Goal: Obtain resource: Download file/media

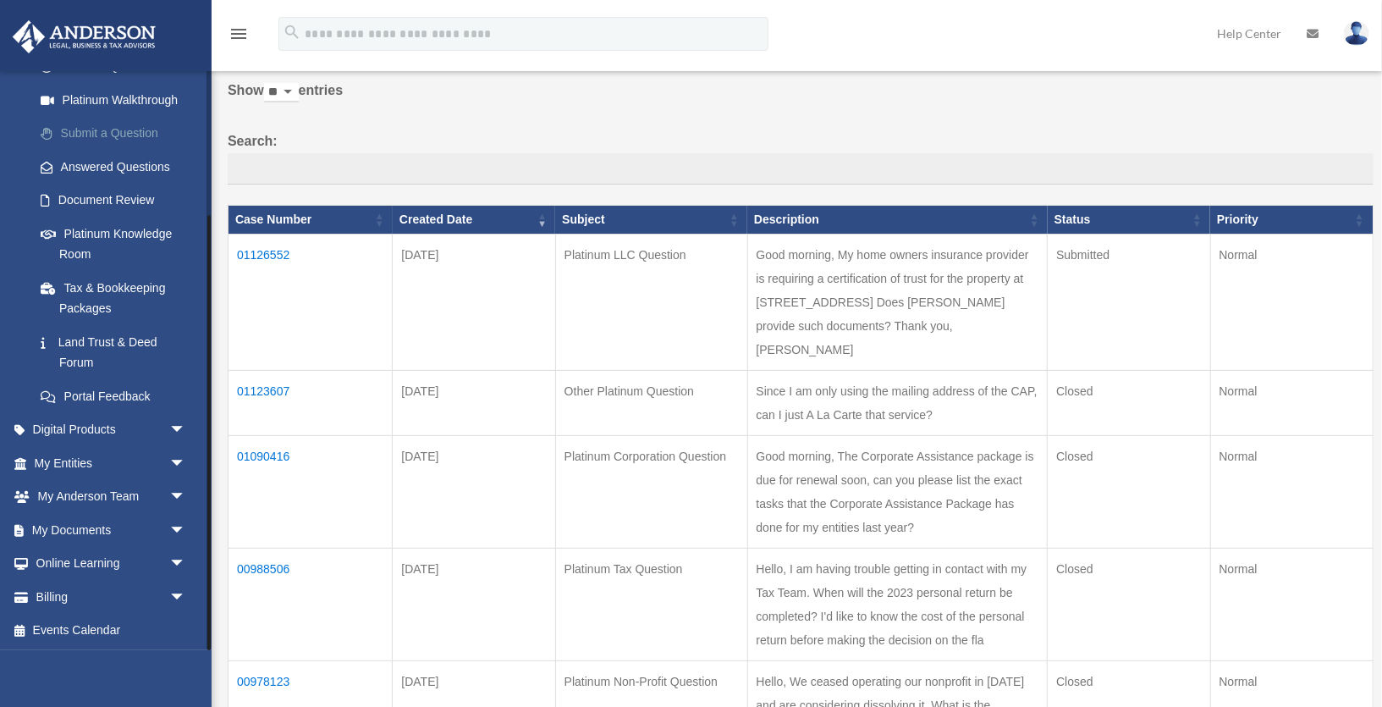
scroll to position [292, 0]
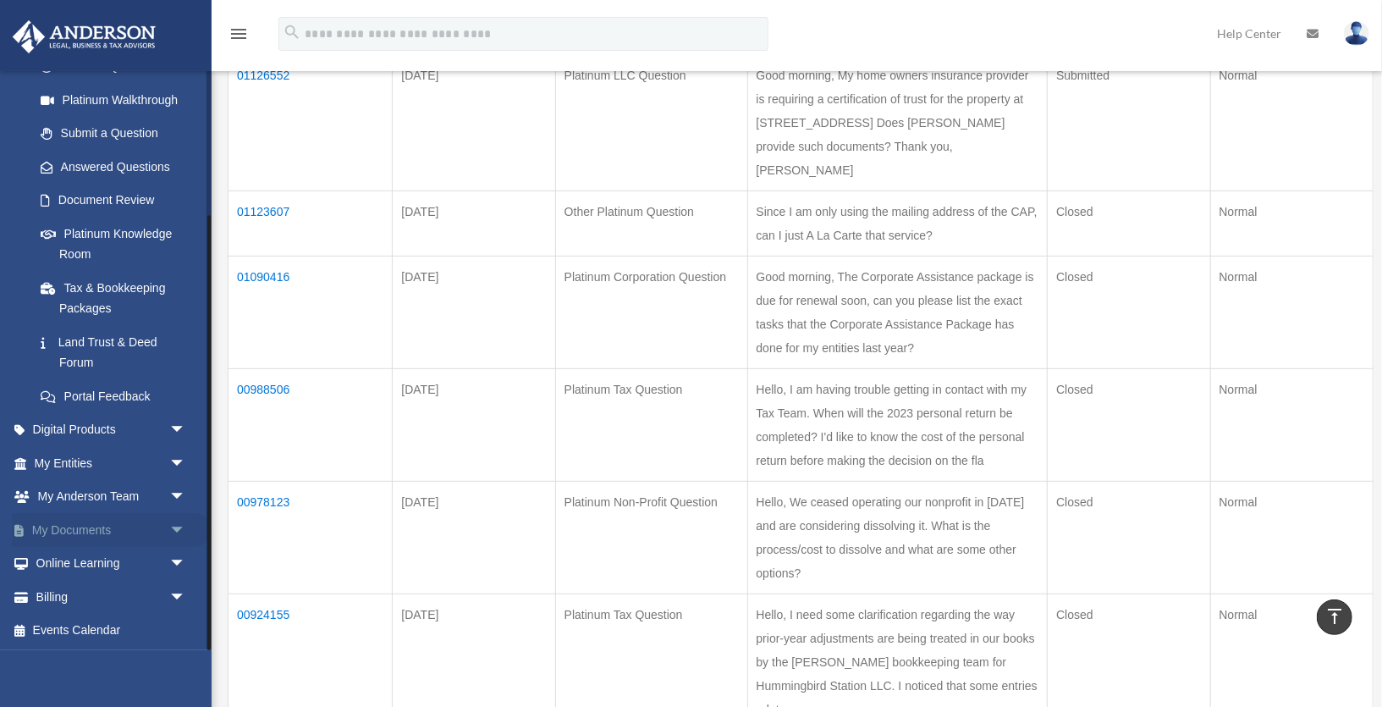
click at [110, 526] on link "My Documents arrow_drop_down" at bounding box center [112, 530] width 200 height 34
click at [179, 529] on span "arrow_drop_down" at bounding box center [186, 530] width 34 height 35
click at [67, 569] on link "Box" at bounding box center [118, 564] width 188 height 34
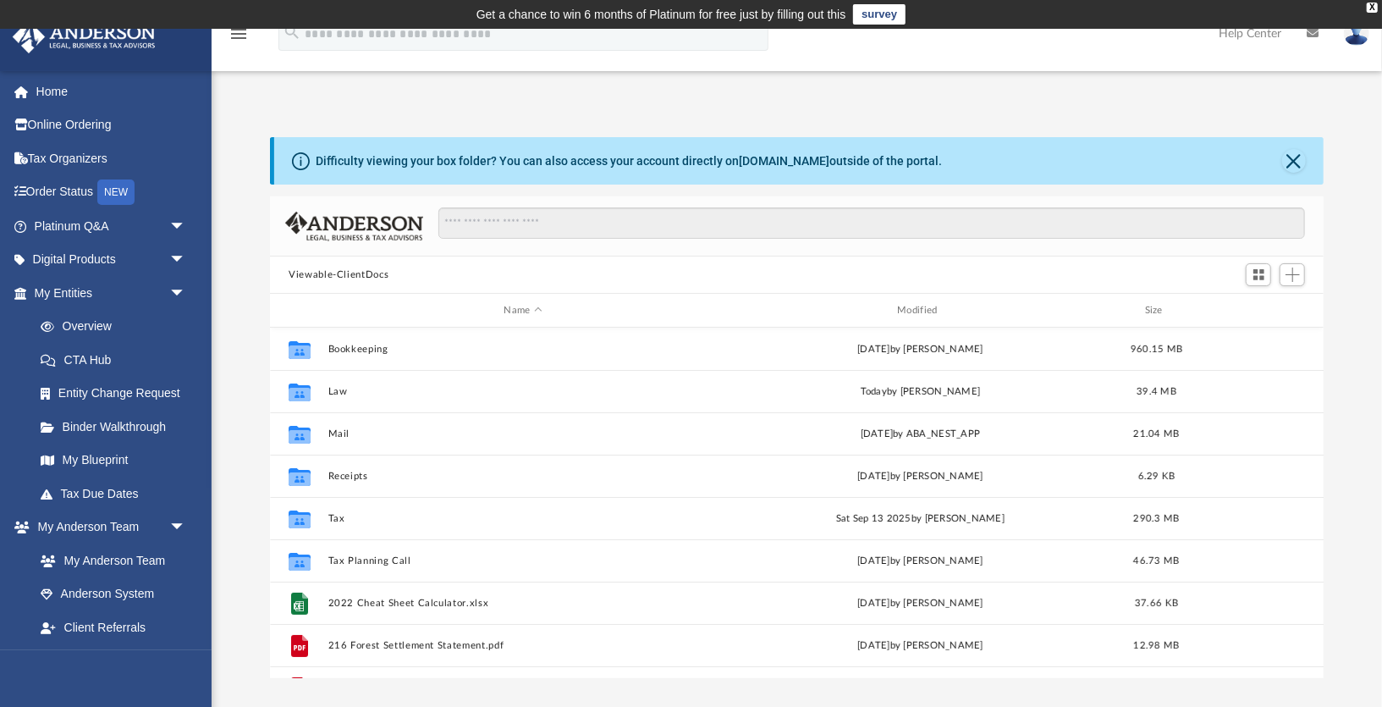
scroll to position [385, 1054]
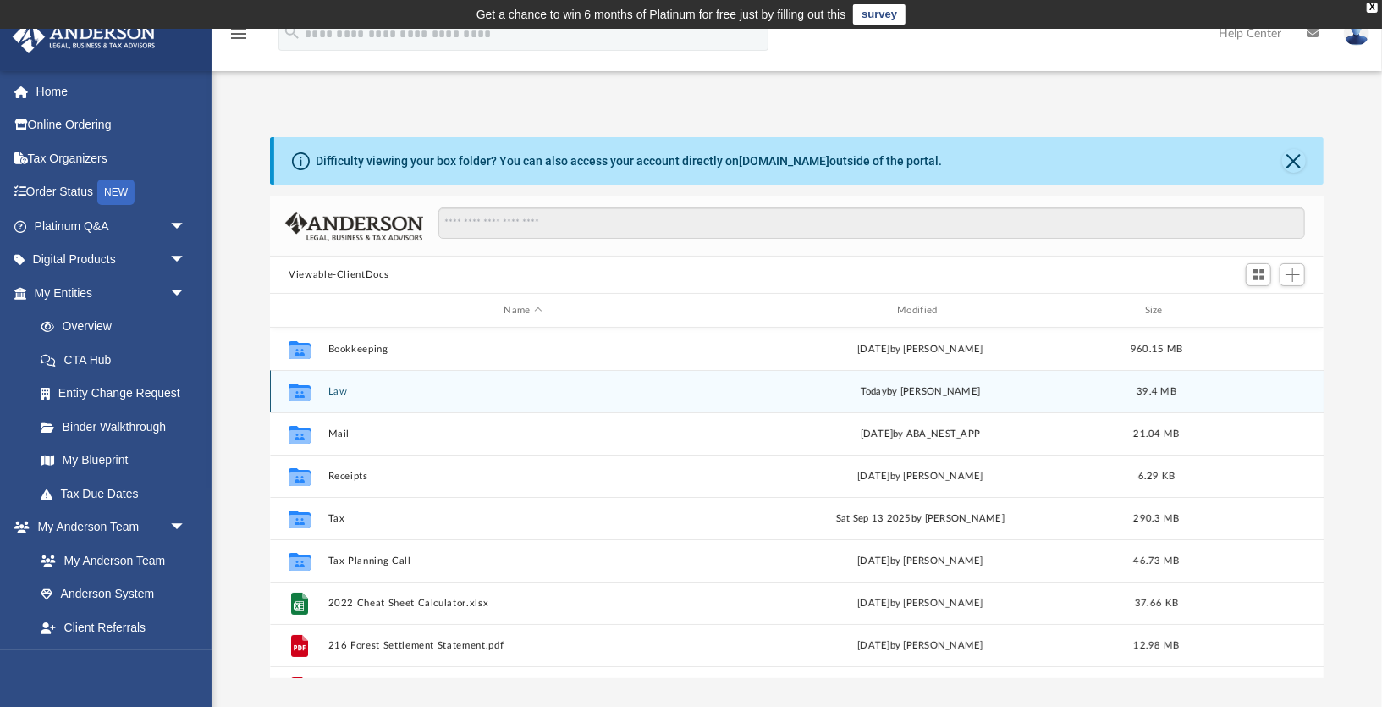
click at [339, 387] on button "Law" at bounding box center [523, 391] width 390 height 11
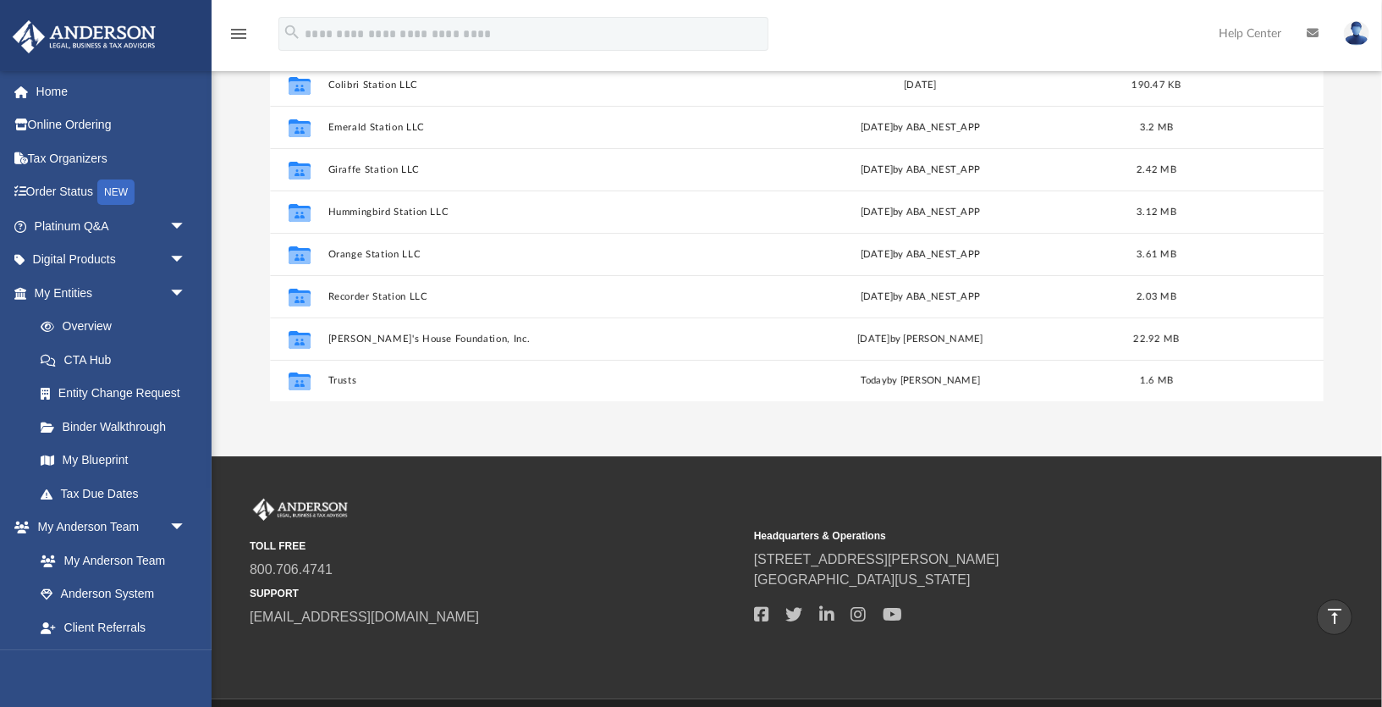
scroll to position [265, 0]
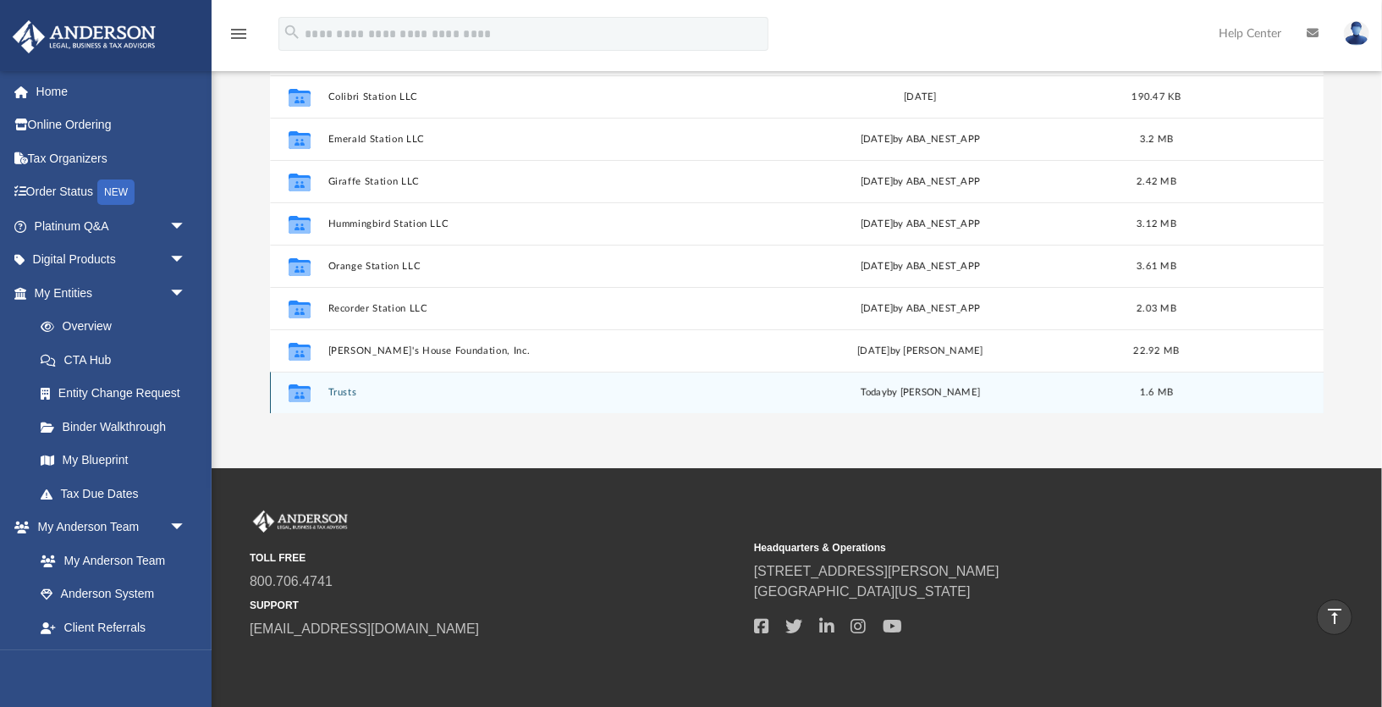
click at [354, 391] on button "Trusts" at bounding box center [523, 392] width 390 height 11
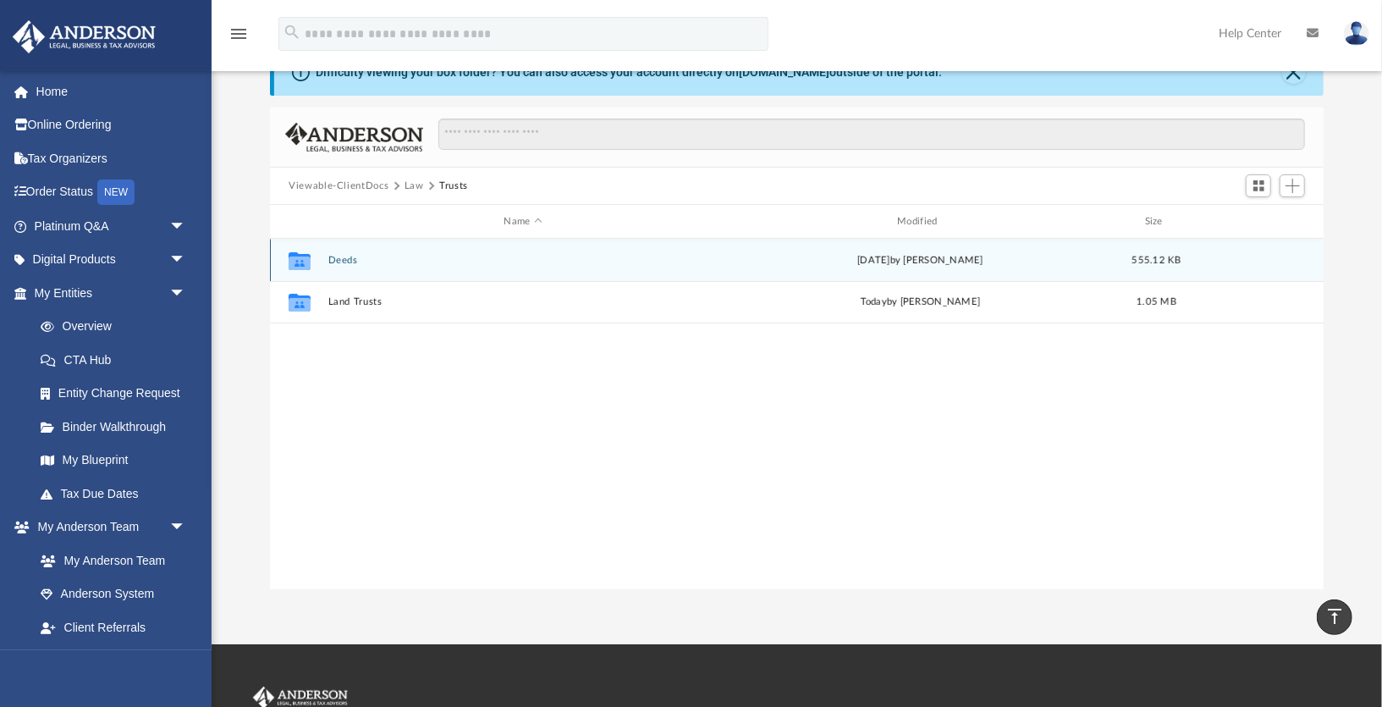
scroll to position [88, 0]
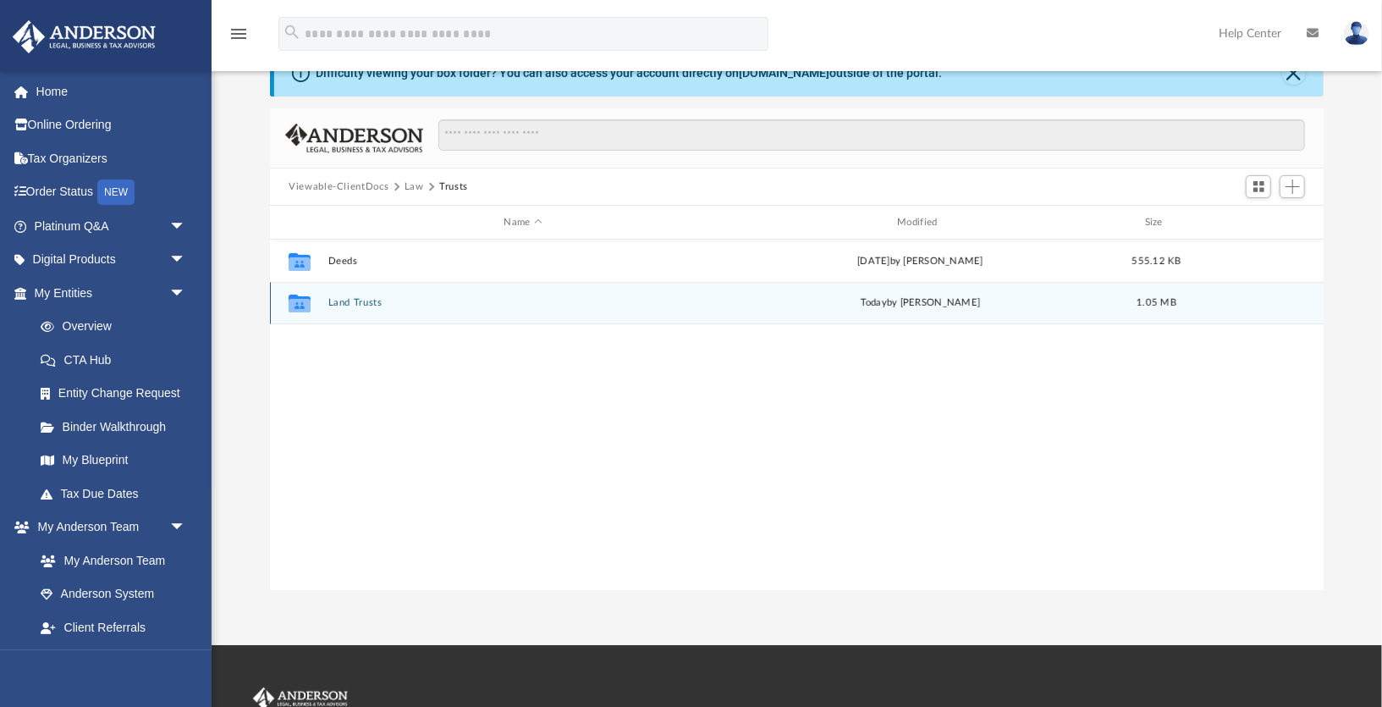
click at [349, 301] on button "Land Trusts" at bounding box center [523, 302] width 390 height 11
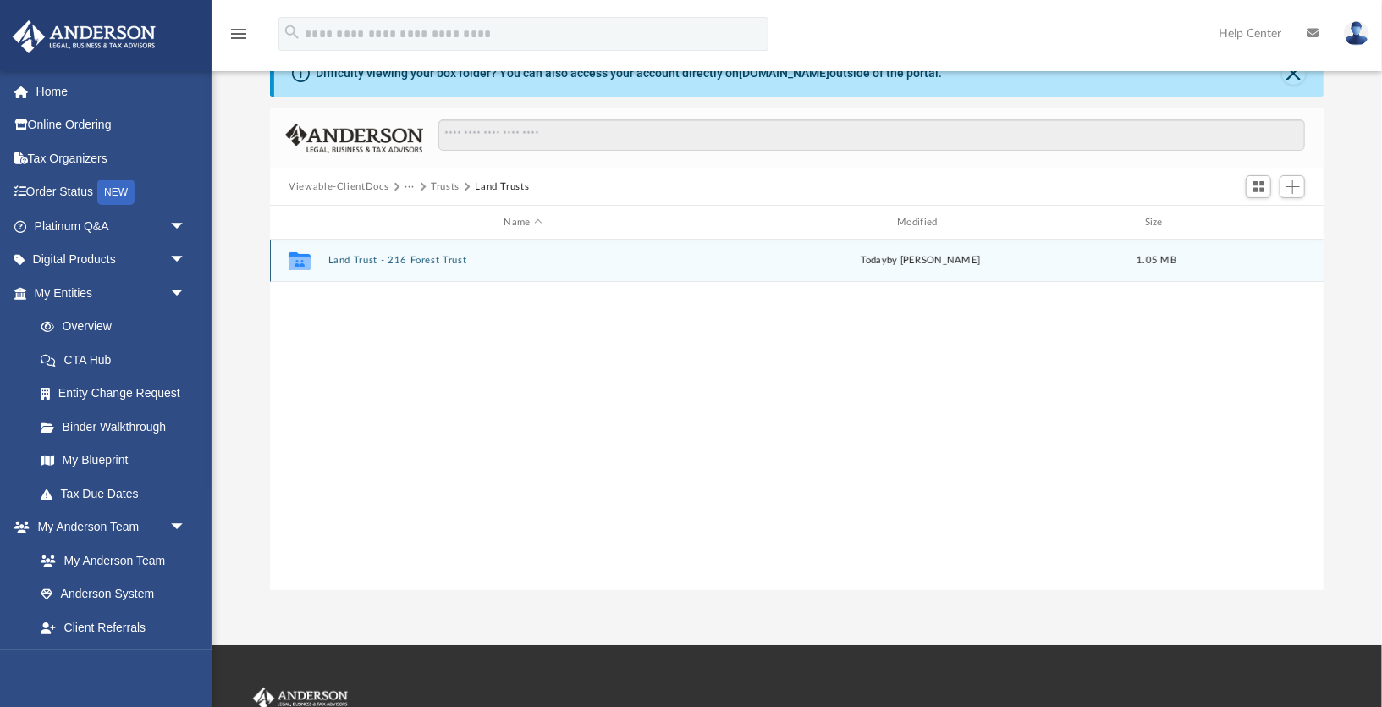
click at [379, 256] on button "Land Trust - 216 Forest Trust" at bounding box center [523, 260] width 390 height 11
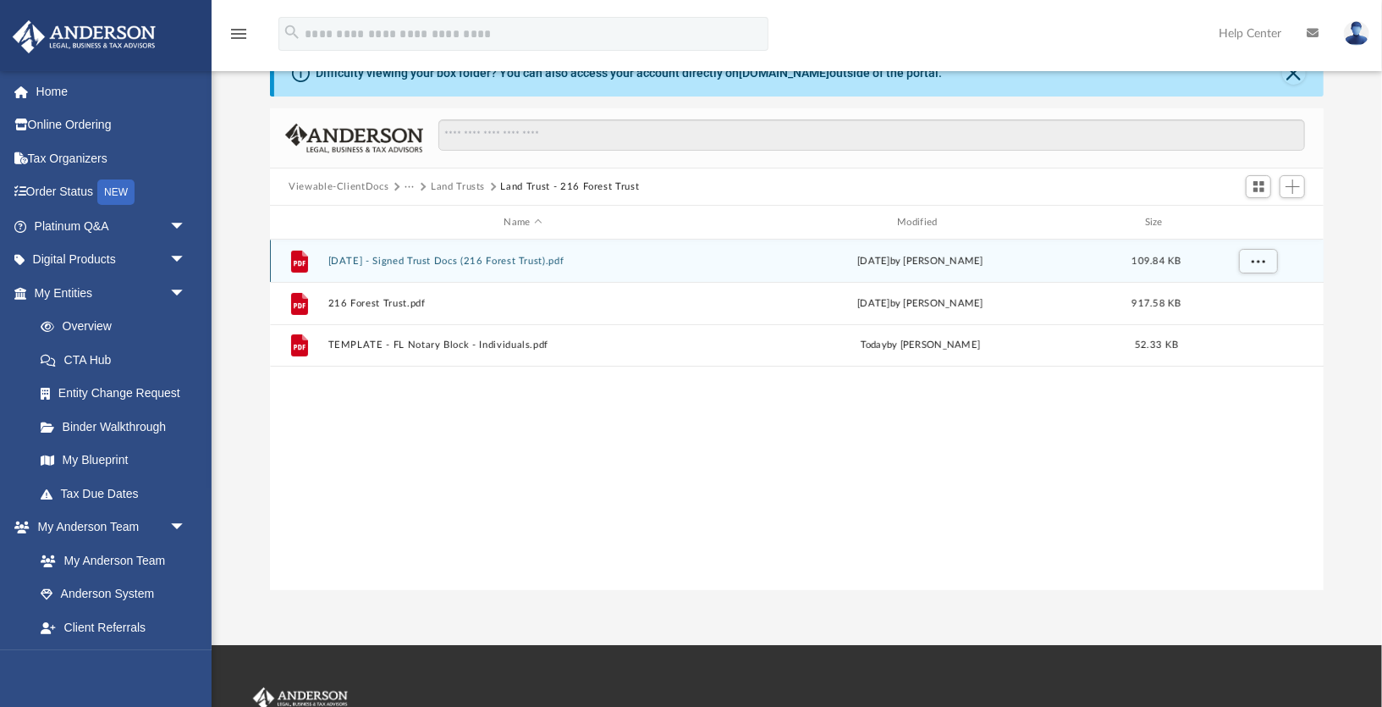
click at [450, 259] on button "[DATE] - Signed Trust Docs (216 Forest Trust).pdf" at bounding box center [523, 261] width 390 height 11
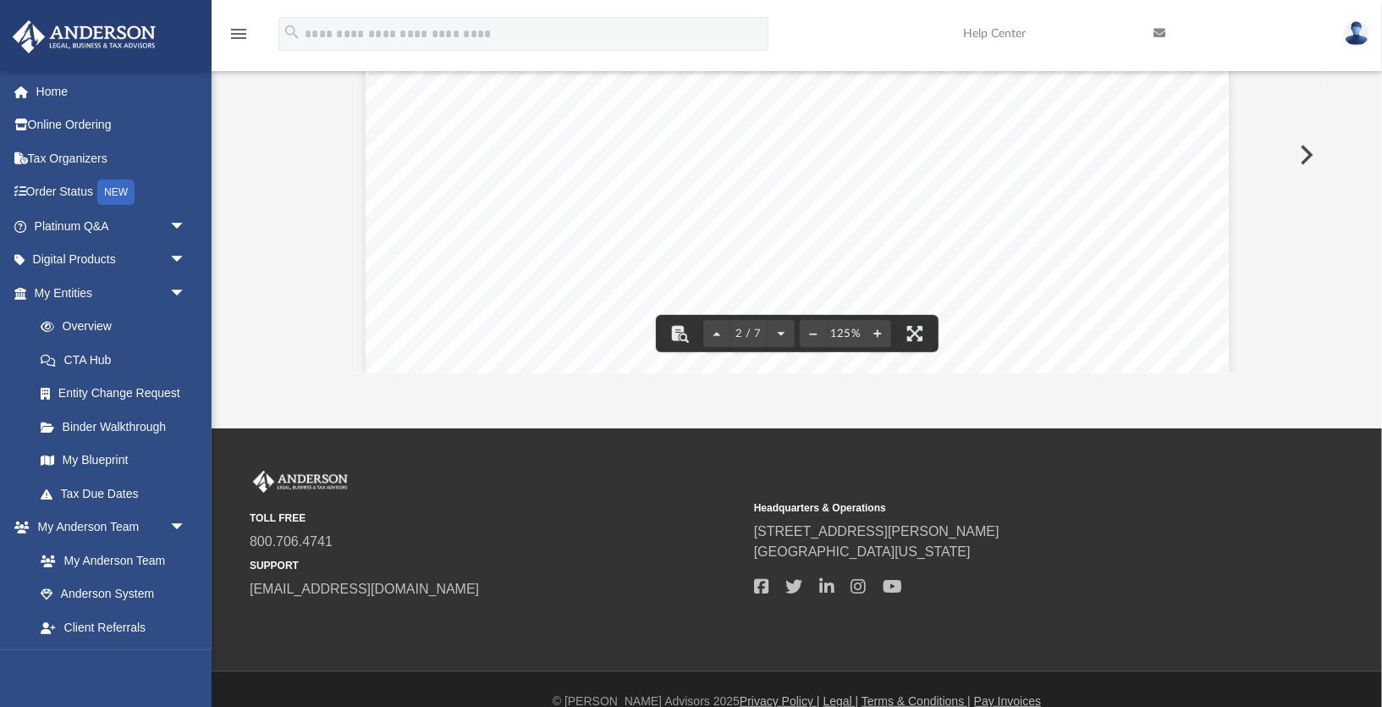
scroll to position [311, 0]
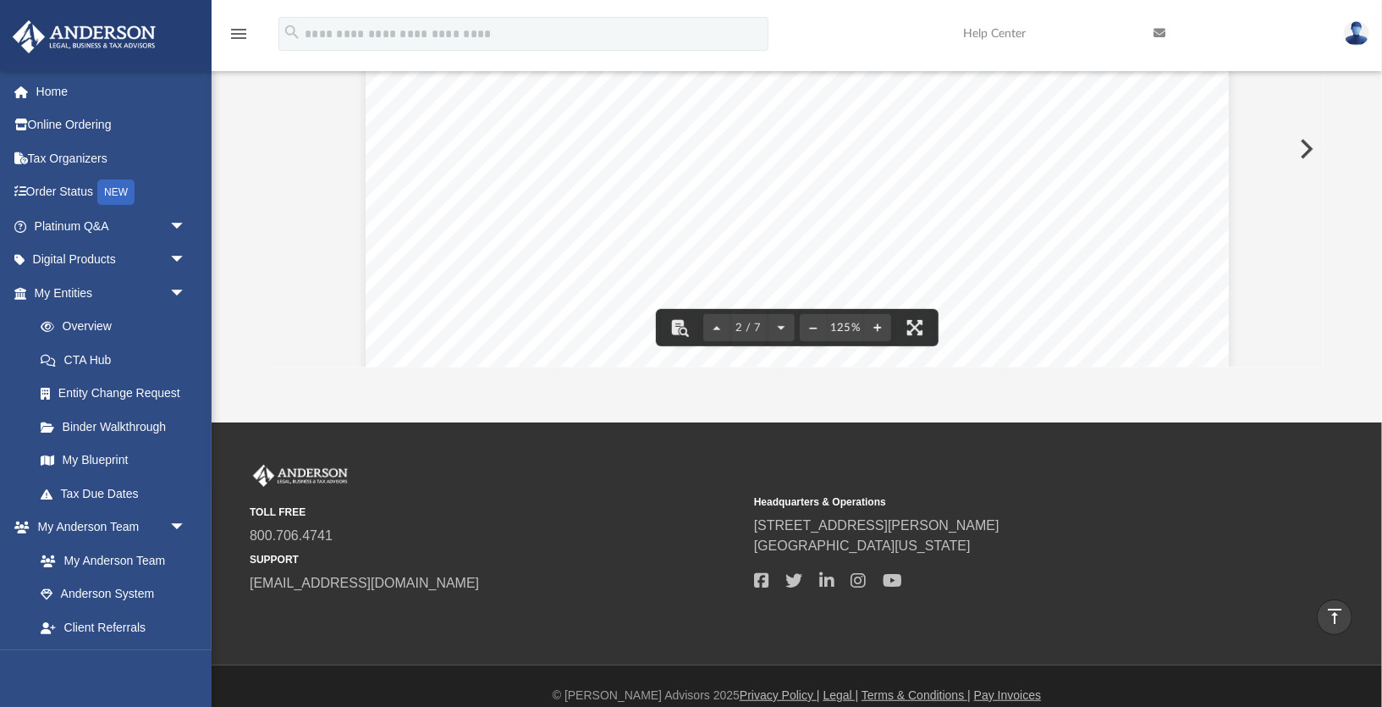
click at [1070, 261] on span "ther, may revoke" at bounding box center [1074, 257] width 106 height 15
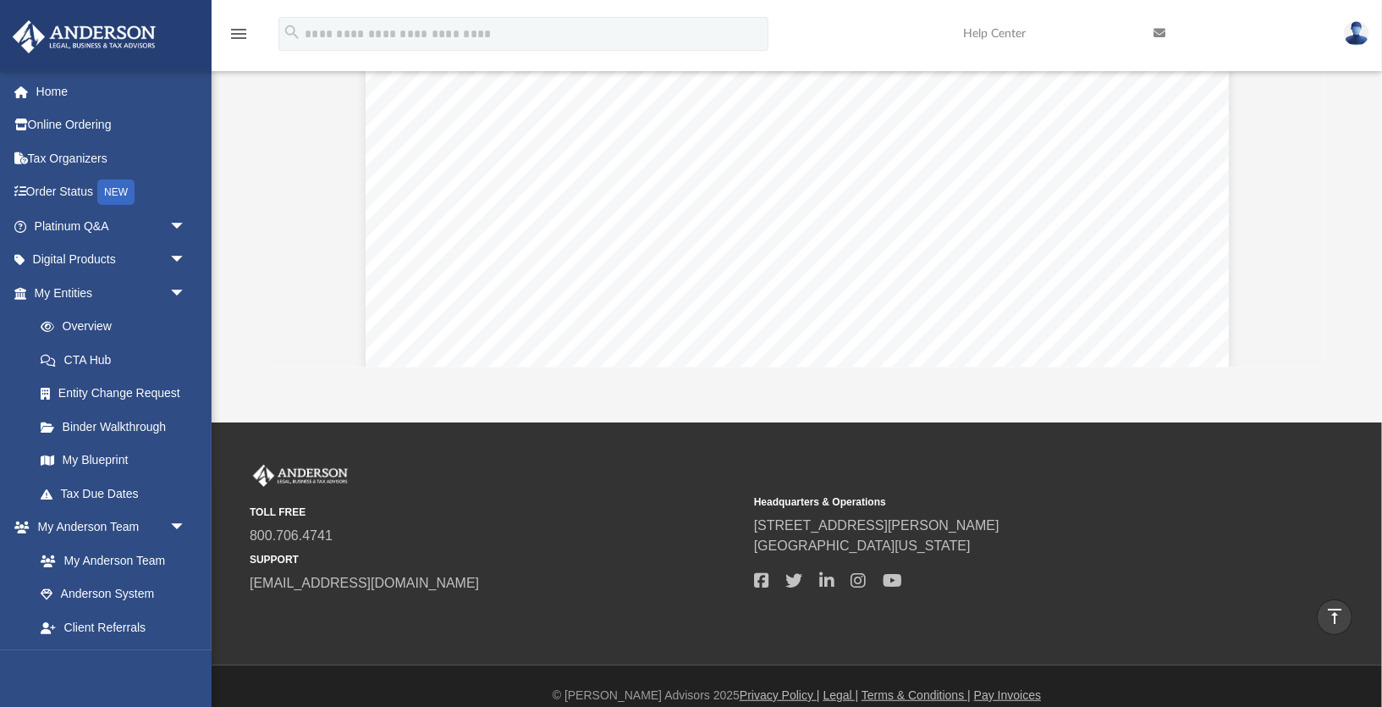
scroll to position [0, 0]
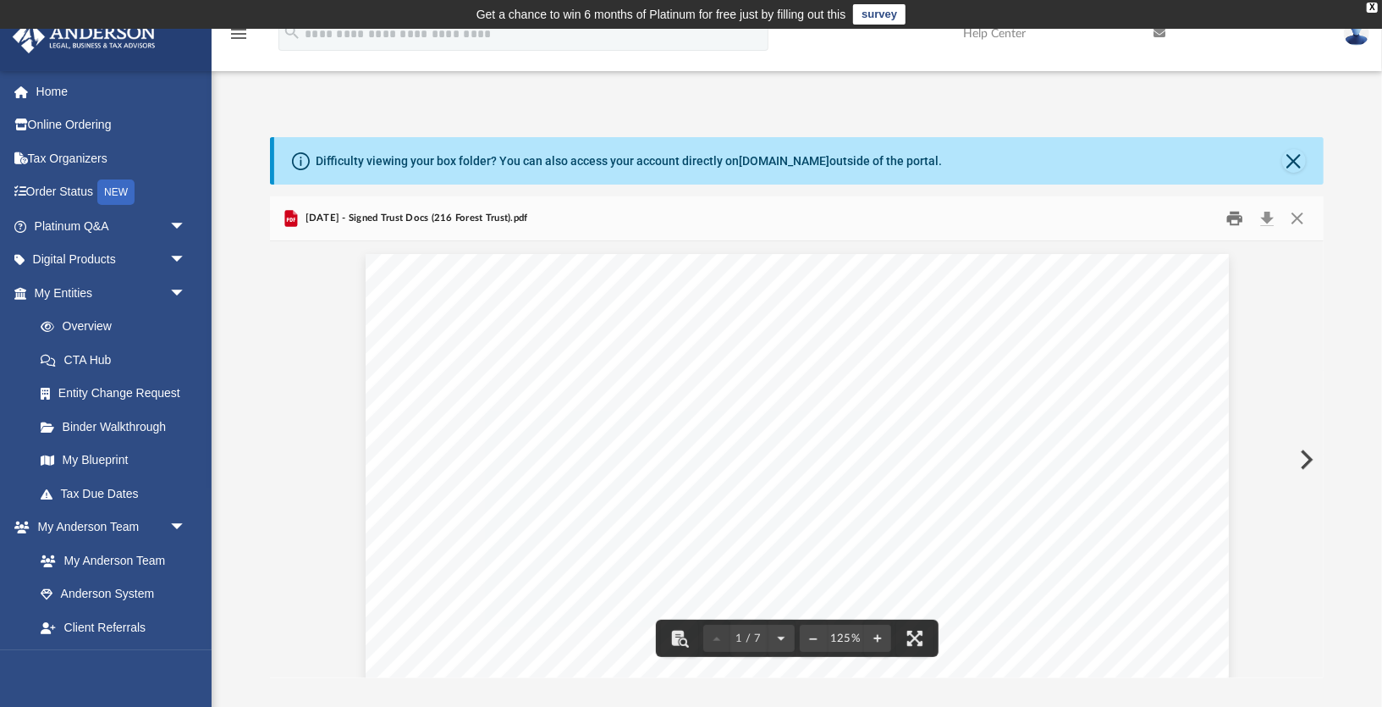
click at [1234, 219] on button "Print" at bounding box center [1235, 219] width 34 height 26
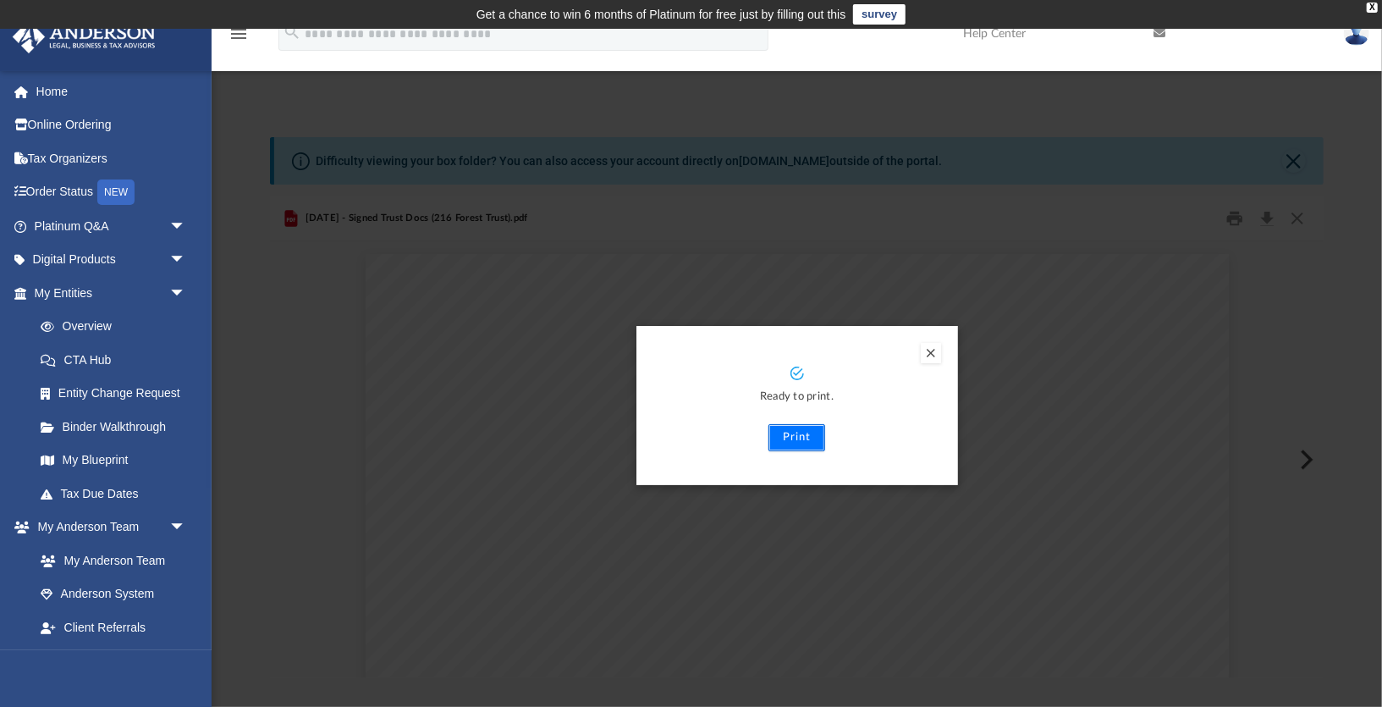
click at [790, 434] on button "Print" at bounding box center [796, 437] width 57 height 27
